Goal: Task Accomplishment & Management: Complete application form

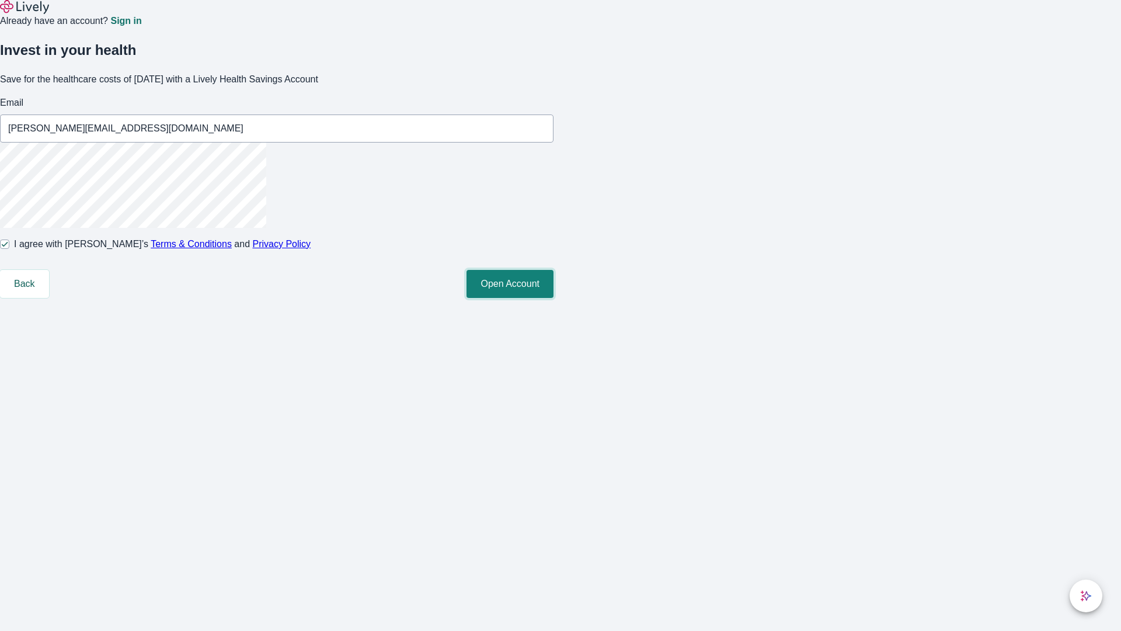
click at [554, 298] on button "Open Account" at bounding box center [510, 284] width 87 height 28
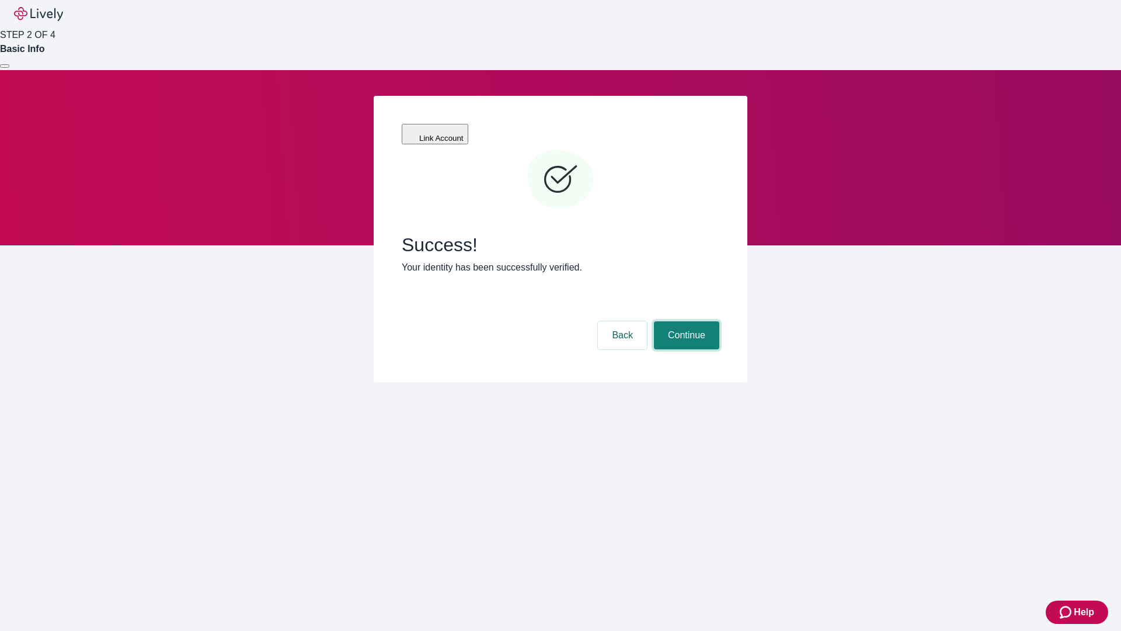
click at [685, 321] on button "Continue" at bounding box center [686, 335] width 65 height 28
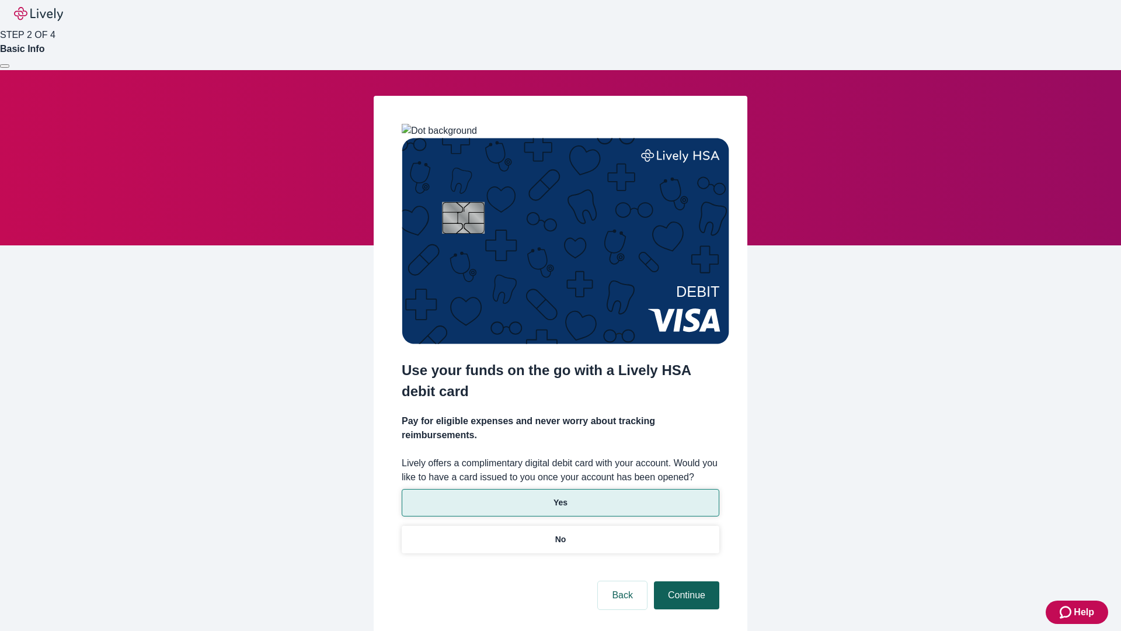
click at [560, 496] on p "Yes" at bounding box center [561, 502] width 14 height 12
click at [685, 581] on button "Continue" at bounding box center [686, 595] width 65 height 28
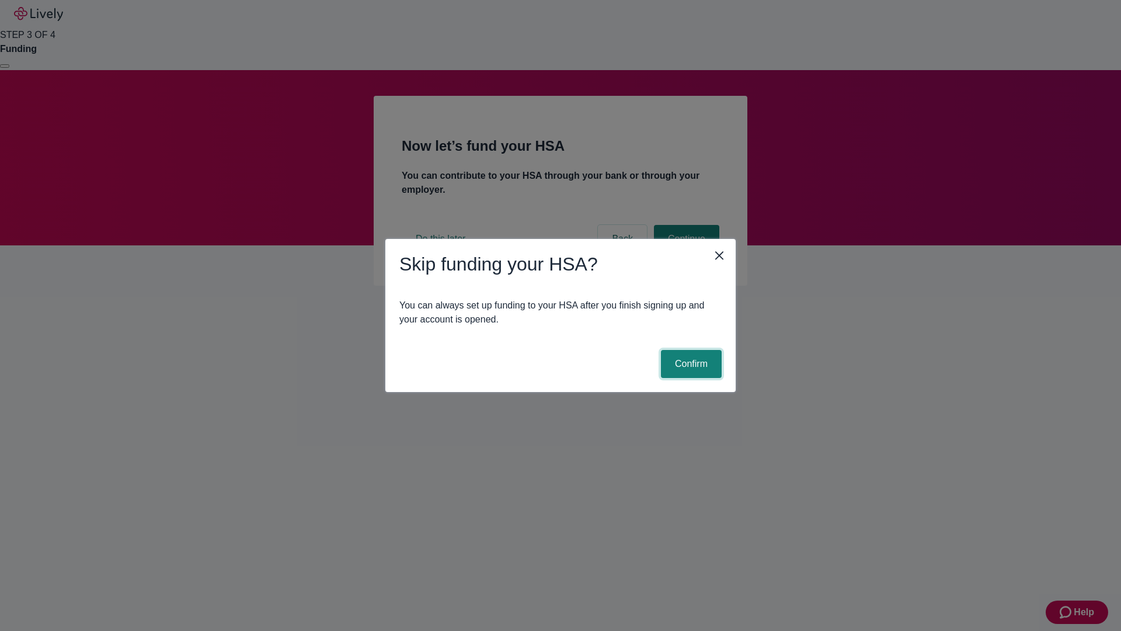
click at [690, 364] on button "Confirm" at bounding box center [691, 364] width 61 height 28
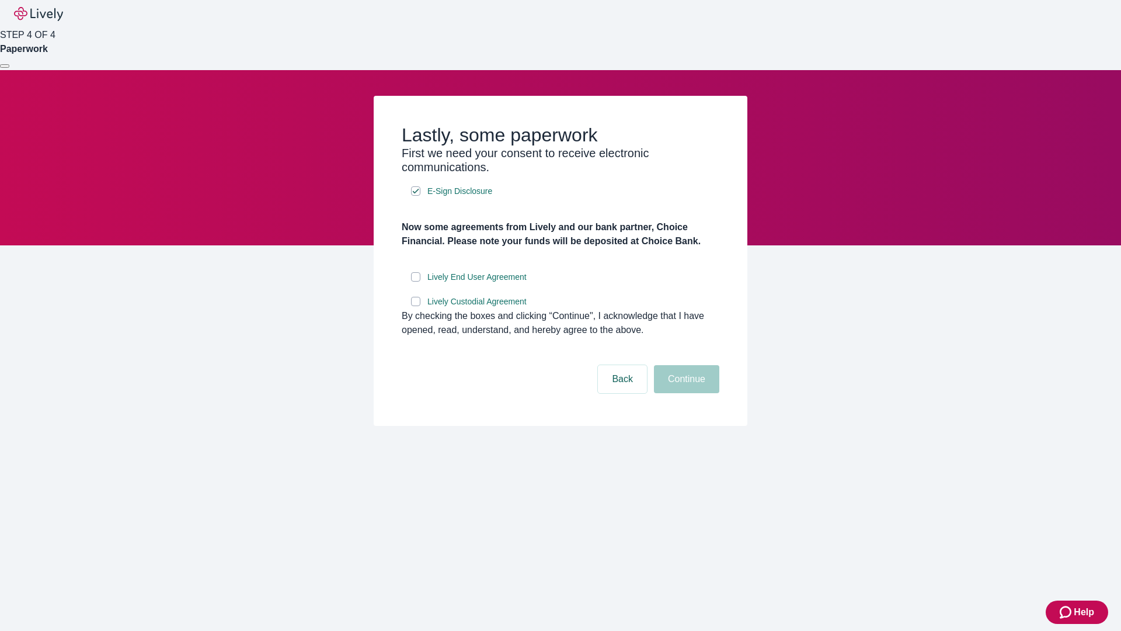
click at [416, 281] on input "Lively End User Agreement" at bounding box center [415, 276] width 9 height 9
checkbox input "true"
click at [416, 306] on input "Lively Custodial Agreement" at bounding box center [415, 301] width 9 height 9
checkbox input "true"
click at [685, 393] on button "Continue" at bounding box center [686, 379] width 65 height 28
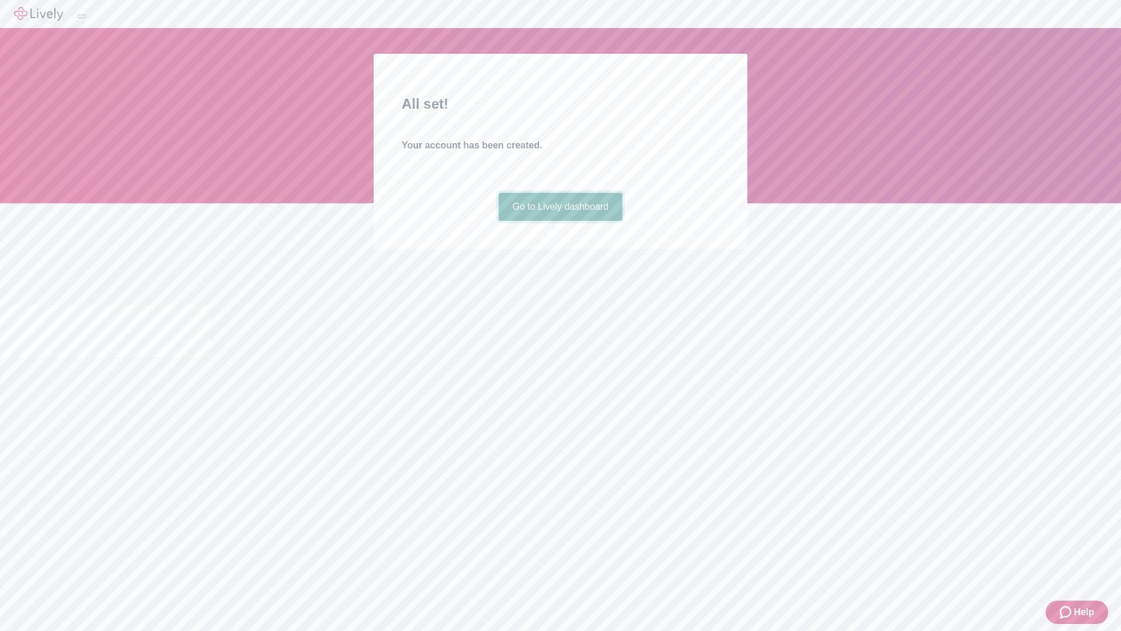
click at [560, 221] on link "Go to Lively dashboard" at bounding box center [561, 207] width 124 height 28
